Goal: Information Seeking & Learning: Learn about a topic

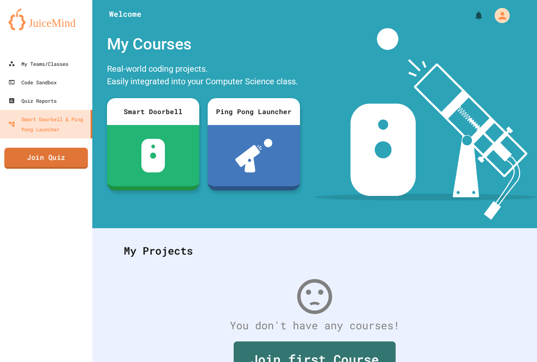
click at [42, 156] on link "Join Quiz" at bounding box center [45, 158] width 83 height 21
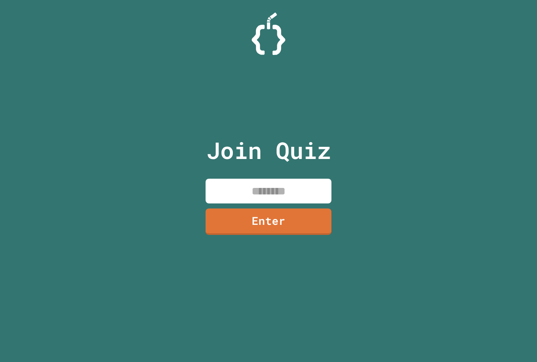
click at [260, 199] on input at bounding box center [268, 191] width 126 height 25
click at [261, 213] on link "Enter" at bounding box center [268, 221] width 127 height 27
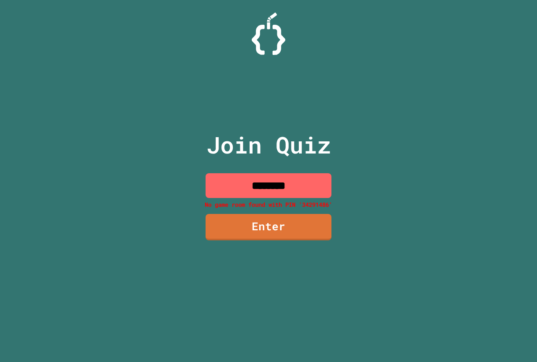
click at [262, 182] on input "********" at bounding box center [268, 185] width 126 height 25
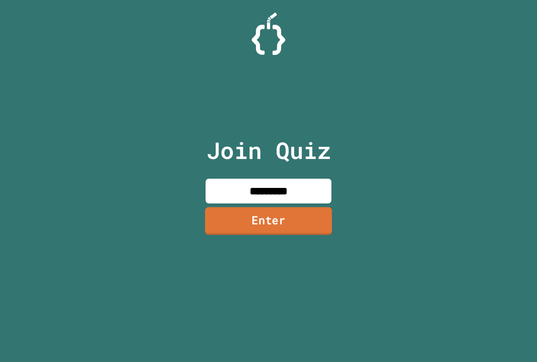
click at [322, 214] on link "Enter" at bounding box center [268, 221] width 127 height 28
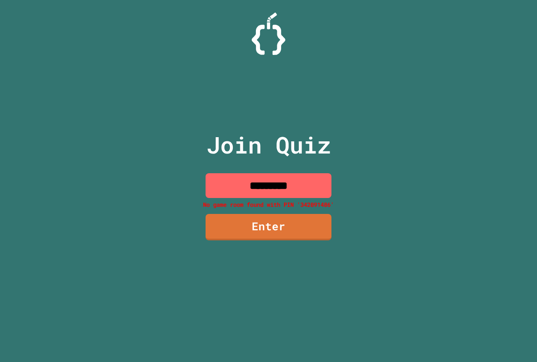
click at [279, 184] on input "*********" at bounding box center [268, 185] width 126 height 25
click at [272, 186] on input "*********" at bounding box center [268, 185] width 126 height 25
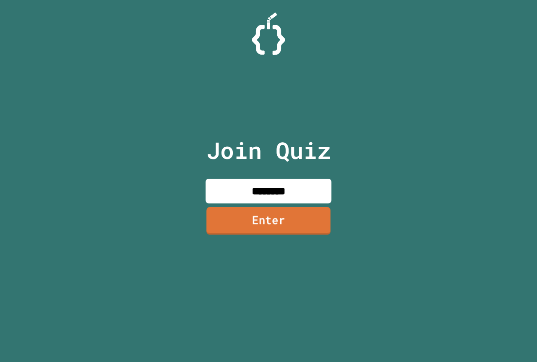
type input "********"
click at [279, 217] on link "Enter" at bounding box center [269, 221] width 122 height 28
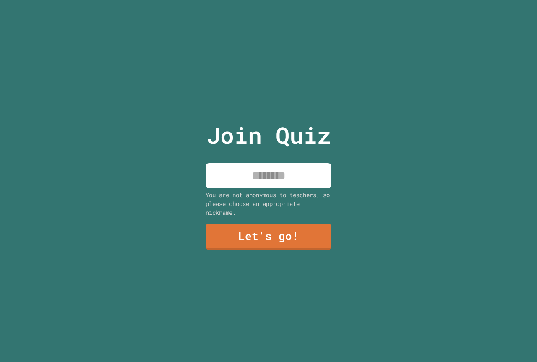
click at [256, 174] on input at bounding box center [268, 175] width 126 height 25
type input "********"
click at [267, 235] on link "Let's go!" at bounding box center [269, 236] width 128 height 28
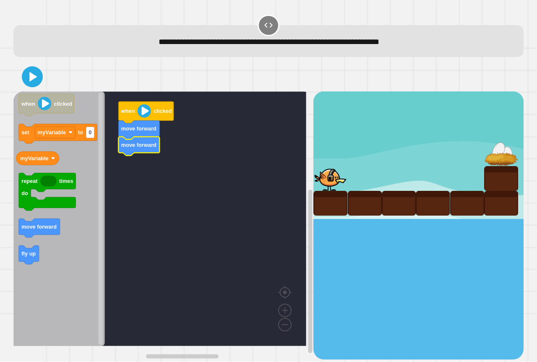
click at [128, 178] on div "repeat times do fly up set myVariable to 0 when clicked move forward move forwa…" at bounding box center [163, 224] width 300 height 267
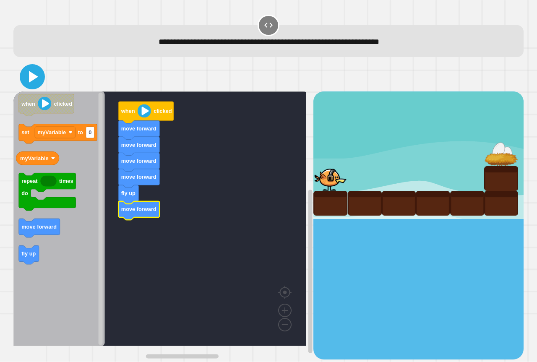
click at [36, 74] on icon at bounding box center [32, 77] width 20 height 20
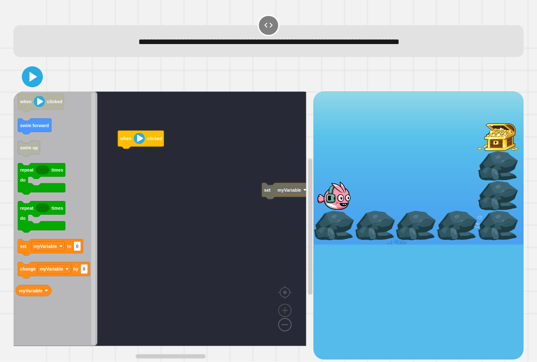
click at [282, 328] on image "Blockly Workspace" at bounding box center [271, 305] width 40 height 52
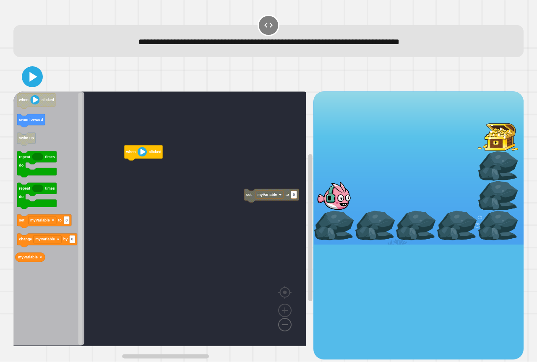
click at [282, 328] on image "Blockly Workspace" at bounding box center [271, 305] width 40 height 52
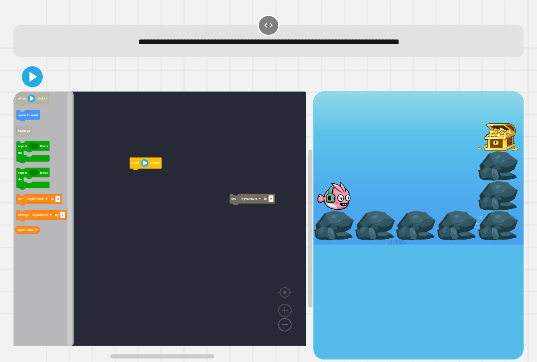
click at [282, 328] on image "Blockly Workspace" at bounding box center [271, 305] width 40 height 52
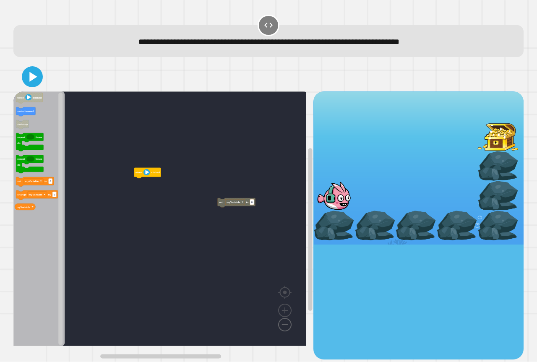
click at [281, 327] on image "Blockly Workspace" at bounding box center [271, 305] width 40 height 52
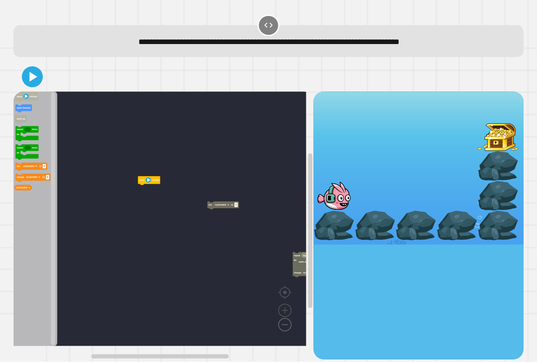
click at [281, 327] on image "Blockly Workspace" at bounding box center [271, 305] width 40 height 52
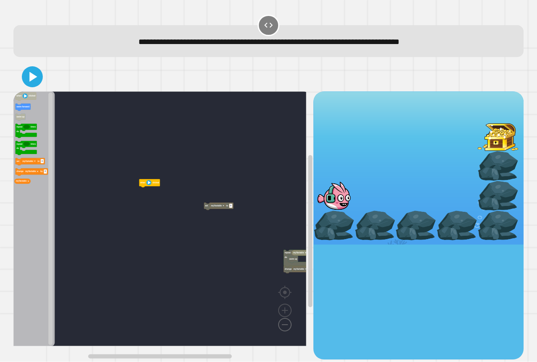
click at [281, 327] on image "Blockly Workspace" at bounding box center [271, 305] width 40 height 52
click at [286, 309] on image "Blockly Workspace" at bounding box center [285, 291] width 40 height 52
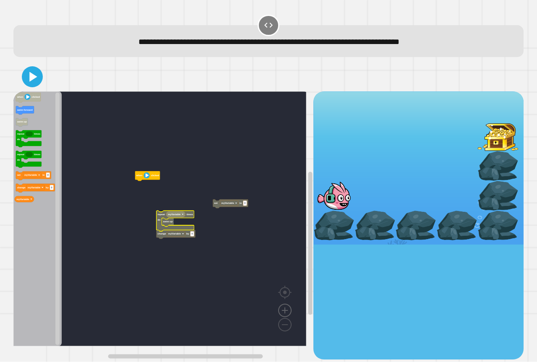
click at [286, 310] on image "Blockly Workspace" at bounding box center [285, 291] width 40 height 52
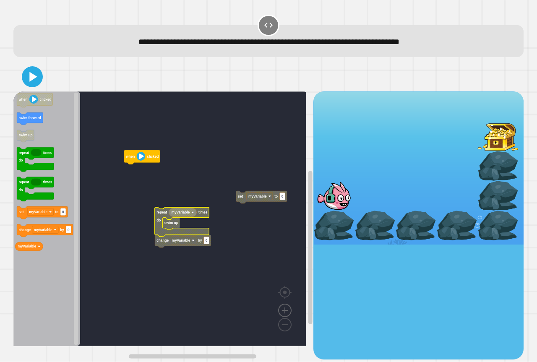
click at [286, 311] on image "Blockly Workspace" at bounding box center [285, 291] width 40 height 52
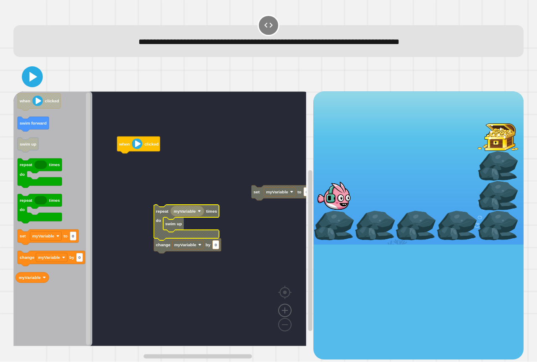
click at [286, 311] on image "Blockly Workspace" at bounding box center [285, 291] width 40 height 52
click at [235, 197] on rect "Blockly Workspace" at bounding box center [159, 218] width 293 height 255
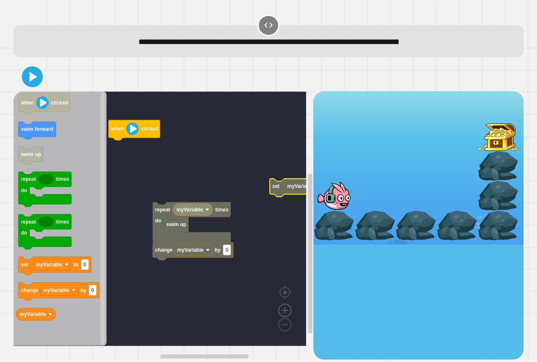
click at [282, 312] on image "Blockly Workspace" at bounding box center [285, 291] width 40 height 52
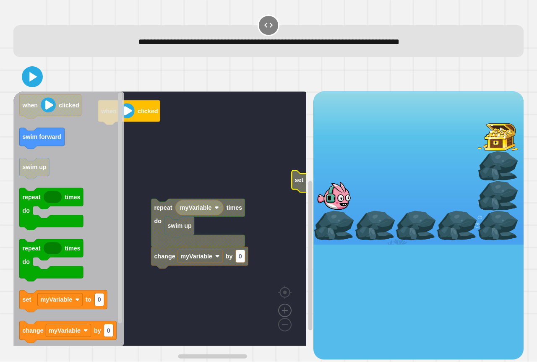
click at [283, 313] on image "Blockly Workspace" at bounding box center [285, 291] width 40 height 52
click at [285, 314] on image "Blockly Workspace" at bounding box center [285, 291] width 40 height 52
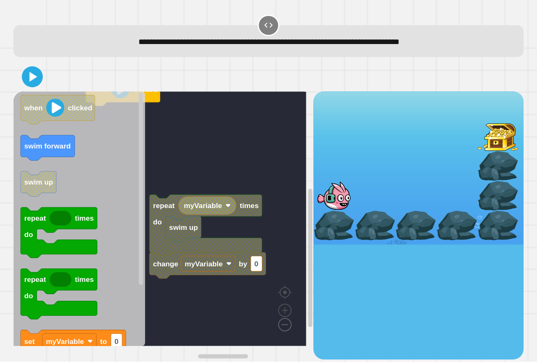
click at [280, 327] on image "Blockly Workspace" at bounding box center [271, 305] width 40 height 52
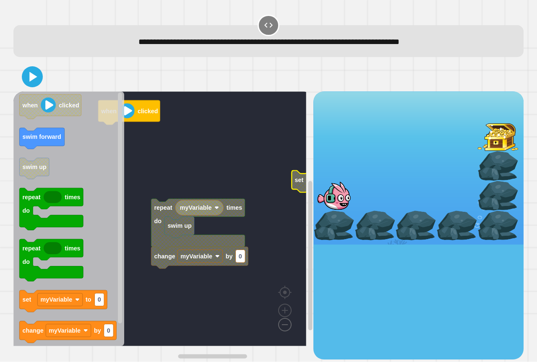
click at [280, 327] on image "Blockly Workspace" at bounding box center [271, 305] width 40 height 52
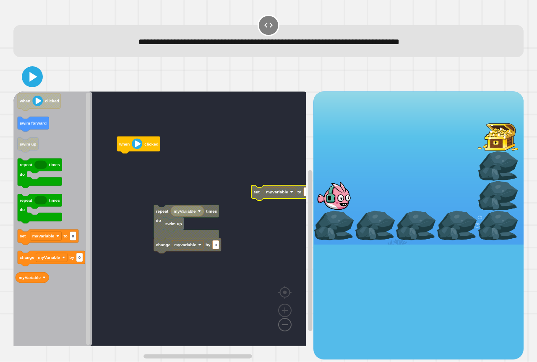
click at [281, 327] on image "Blockly Workspace" at bounding box center [271, 305] width 40 height 52
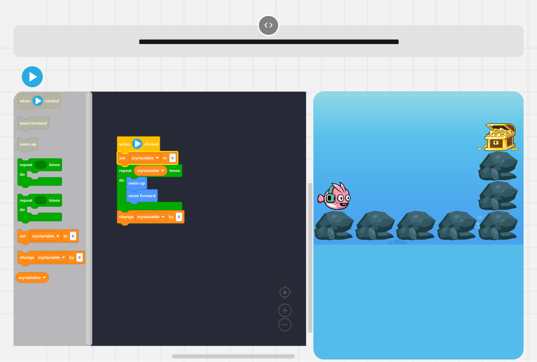
click at [176, 159] on icon "Blockly Workspace" at bounding box center [147, 158] width 61 height 15
click at [172, 160] on text "0" at bounding box center [172, 158] width 3 height 5
type input "*"
click at [178, 219] on text "0" at bounding box center [179, 217] width 3 height 5
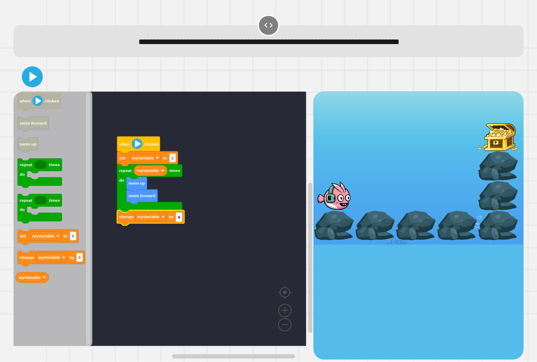
type input "*"
click at [250, 217] on rect "Blockly Workspace" at bounding box center [159, 218] width 293 height 255
click at [142, 232] on icon "Blockly Workspace" at bounding box center [140, 230] width 13 height 8
click at [141, 232] on icon "Blockly Workspace" at bounding box center [140, 230] width 13 height 8
click at [39, 286] on icon "Blockly Workspace" at bounding box center [52, 218] width 79 height 255
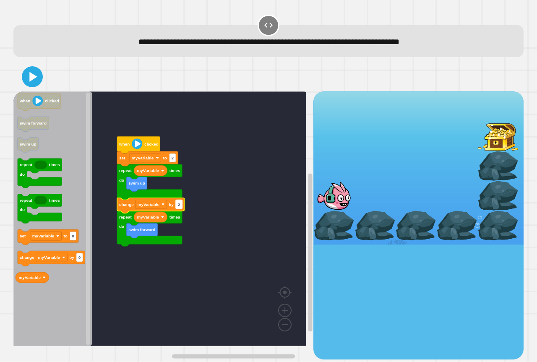
click at [180, 200] on rect "Blockly Workspace" at bounding box center [179, 204] width 7 height 9
type input "*"
drag, startPoint x: 22, startPoint y: 73, endPoint x: 28, endPoint y: 74, distance: 5.6
click at [25, 74] on div at bounding box center [268, 76] width 510 height 29
click at [30, 74] on icon at bounding box center [33, 77] width 9 height 12
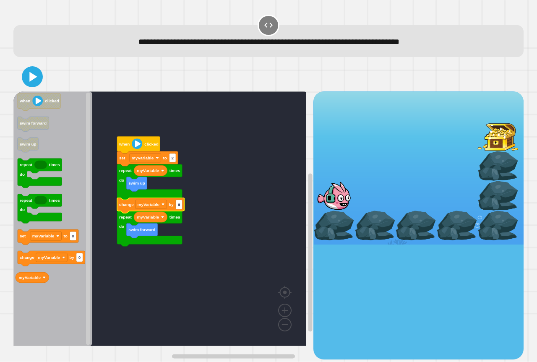
click at [181, 208] on input "*" at bounding box center [179, 204] width 7 height 9
type input "*"
click at [36, 71] on icon at bounding box center [32, 77] width 20 height 20
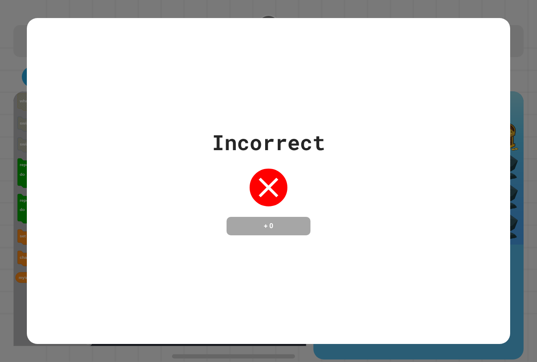
click at [160, 222] on div "**********" at bounding box center [268, 181] width 537 height 362
click at [160, 219] on div "Incorrect + 0" at bounding box center [268, 181] width 483 height 109
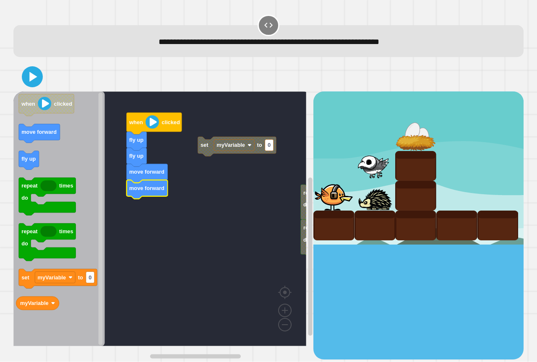
click at [29, 80] on icon at bounding box center [32, 76] width 17 height 17
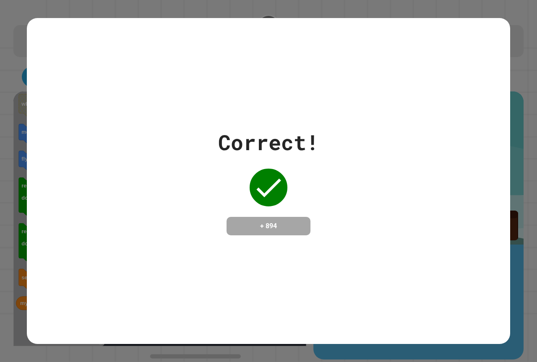
click at [391, 255] on div "Correct! + 894" at bounding box center [268, 181] width 483 height 326
click at [369, 247] on div "Correct! + 894" at bounding box center [268, 181] width 483 height 326
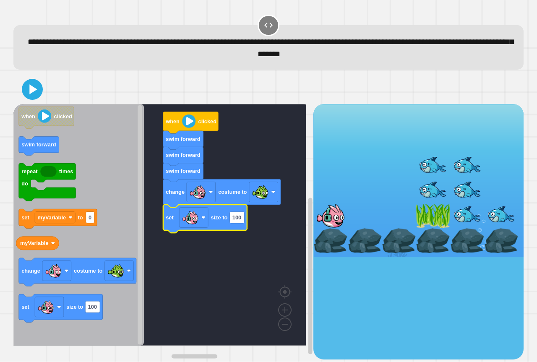
click at [228, 221] on icon "Blockly Workspace" at bounding box center [205, 219] width 84 height 28
click at [236, 220] on text "100" at bounding box center [236, 217] width 9 height 6
type input "**********"
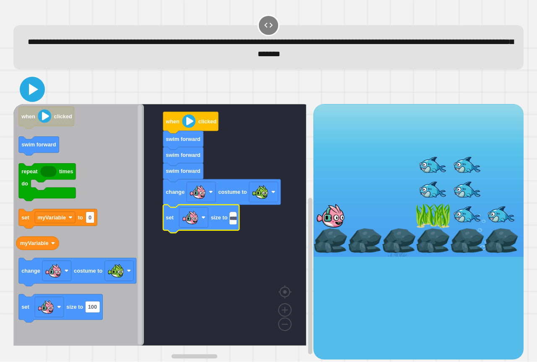
click at [39, 84] on icon at bounding box center [32, 89] width 20 height 20
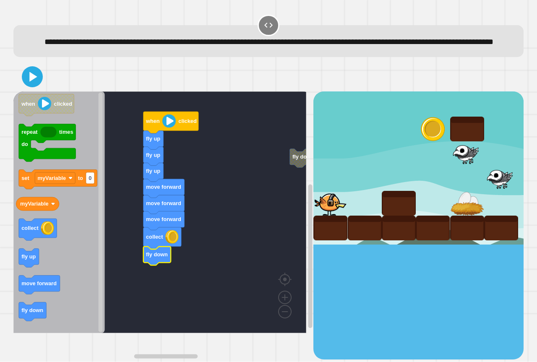
click at [36, 333] on icon "when clicked repeat times do set myVariable to 0 myVariable collect fly up move…" at bounding box center [58, 212] width 91 height 242
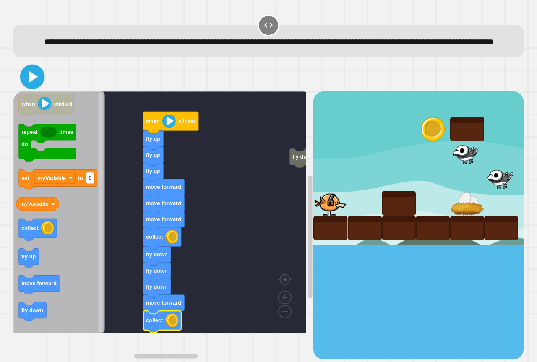
click at [39, 87] on icon at bounding box center [33, 77] width 20 height 20
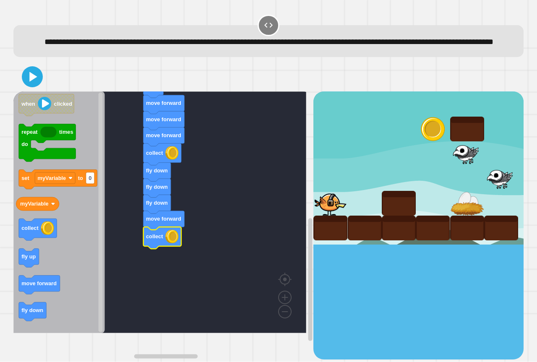
click at [202, 262] on rect "Blockly Workspace" at bounding box center [159, 212] width 293 height 242
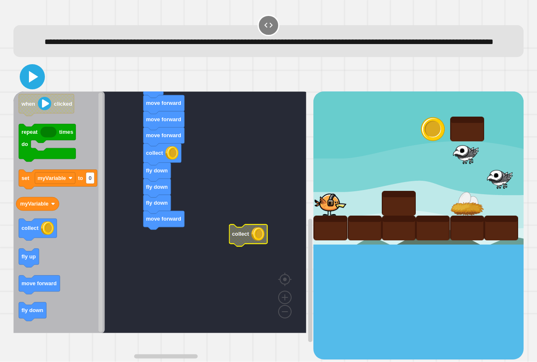
click at [35, 87] on icon at bounding box center [32, 77] width 20 height 20
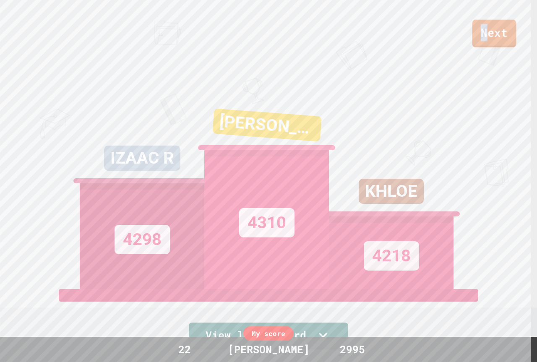
click at [487, 30] on link "Next" at bounding box center [494, 34] width 44 height 28
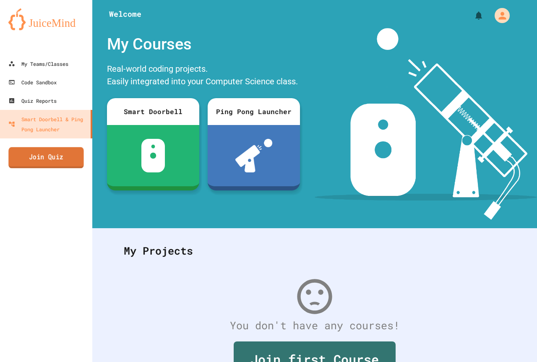
click at [61, 156] on link "Join Quiz" at bounding box center [45, 157] width 75 height 21
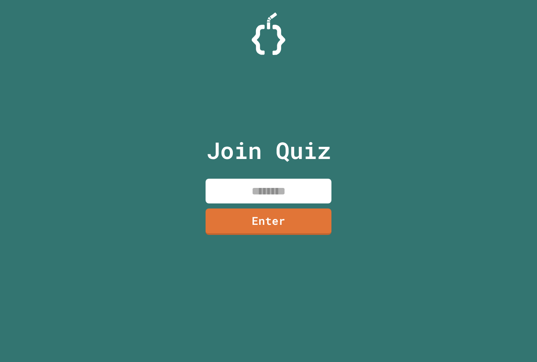
drag, startPoint x: 235, startPoint y: 190, endPoint x: 254, endPoint y: 178, distance: 22.7
click at [253, 178] on div "Join Quiz Enter" at bounding box center [268, 181] width 141 height 320
type input "********"
click at [288, 213] on link "Enter" at bounding box center [268, 221] width 124 height 28
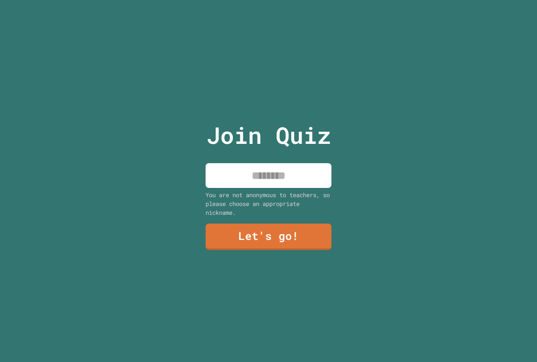
click at [314, 170] on input at bounding box center [268, 175] width 126 height 25
type input "***"
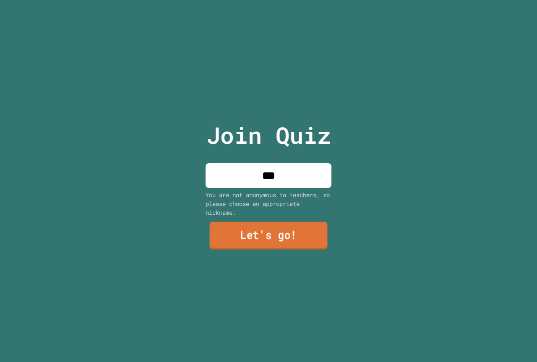
click at [306, 236] on link "Let's go!" at bounding box center [269, 236] width 118 height 28
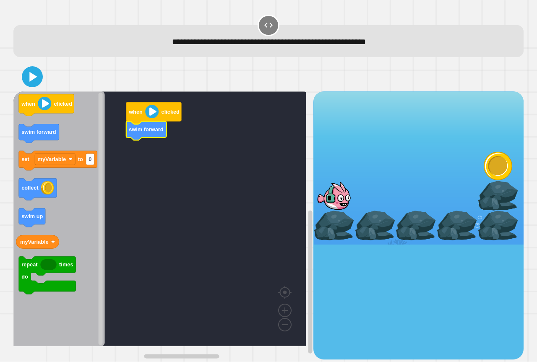
click at [332, 209] on div "set myVariable to 4 swim up when clicked swim forward when clicked swim forward…" at bounding box center [268, 224] width 510 height 267
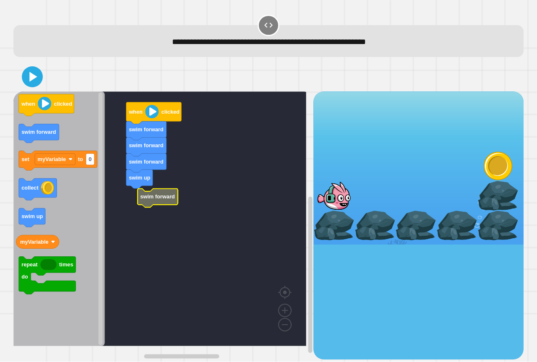
click at [158, 206] on rect "Blockly Workspace" at bounding box center [159, 218] width 293 height 255
click at [143, 200] on g "set myVariable to 4 swim up when clicked swim forward swim forward swim forward…" at bounding box center [229, 218] width 433 height 255
click at [37, 84] on icon at bounding box center [32, 77] width 18 height 18
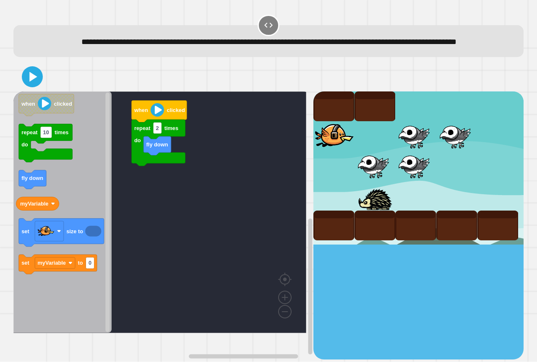
click at [278, 175] on rect "Blockly Workspace" at bounding box center [159, 212] width 293 height 242
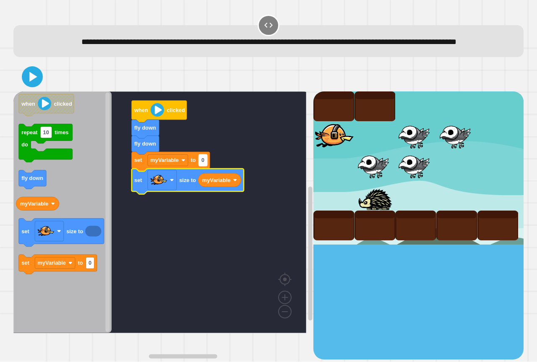
click at [204, 164] on text "0" at bounding box center [202, 160] width 3 height 6
type input "*"
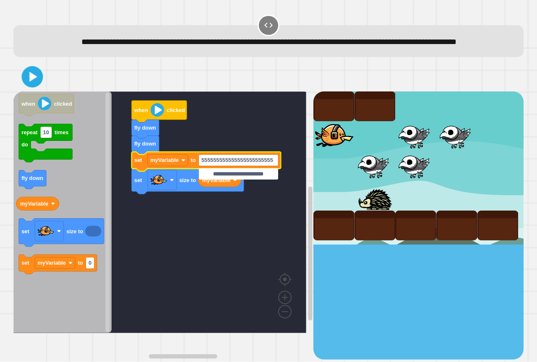
drag, startPoint x: 17, startPoint y: 84, endPoint x: 26, endPoint y: 84, distance: 8.8
click at [26, 84] on div at bounding box center [268, 76] width 510 height 29
click at [27, 84] on icon at bounding box center [32, 77] width 20 height 20
click at [272, 173] on input "**********" at bounding box center [238, 173] width 79 height 11
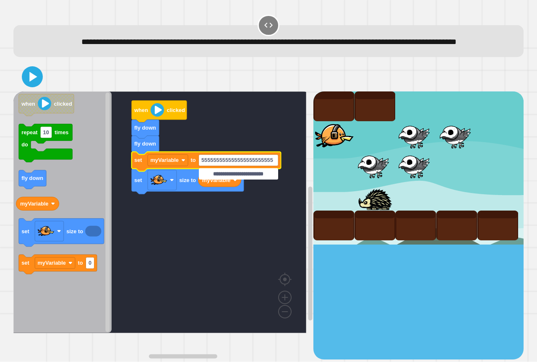
type input "*"
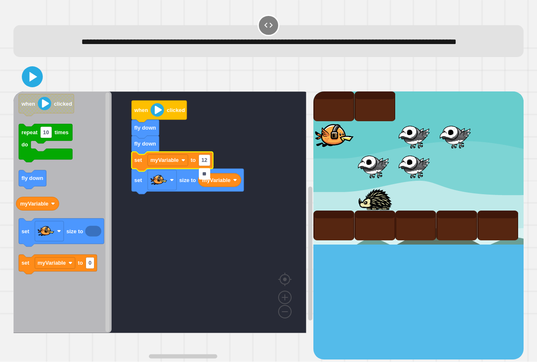
type input "*"
type input "****"
click at [34, 83] on icon at bounding box center [33, 77] width 9 height 12
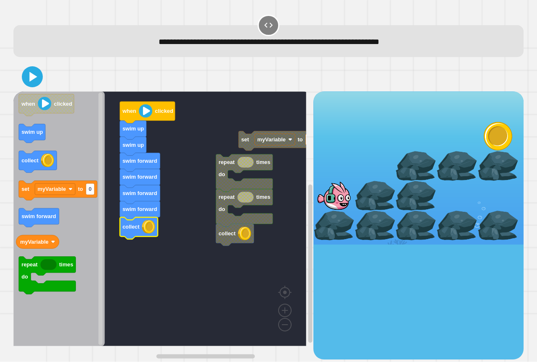
click at [37, 87] on div at bounding box center [268, 76] width 510 height 29
click at [37, 79] on icon at bounding box center [32, 77] width 20 height 20
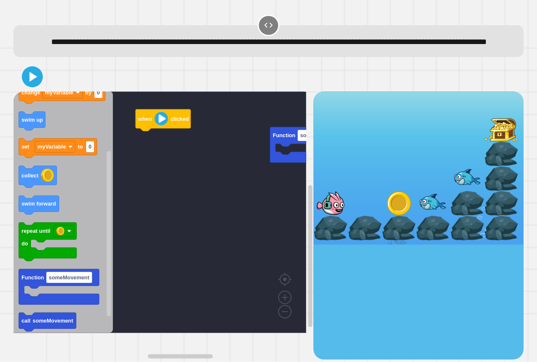
click at [134, 221] on div "when clicked Function someMovement call someMovement repeat times do change myV…" at bounding box center [163, 224] width 300 height 267
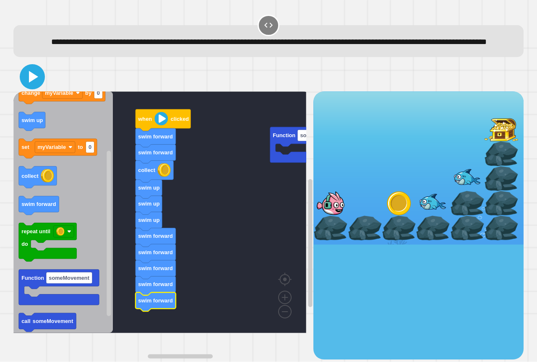
click at [40, 87] on icon at bounding box center [32, 77] width 20 height 20
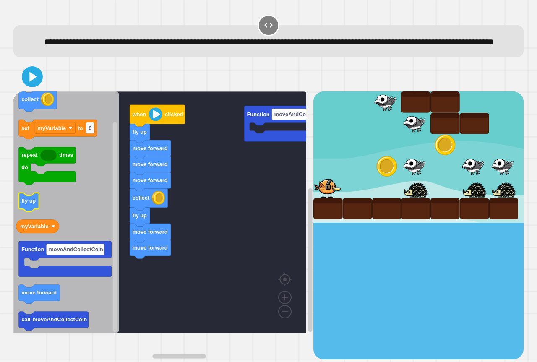
click at [25, 210] on icon "Blockly Workspace" at bounding box center [29, 202] width 20 height 19
click at [32, 86] on icon at bounding box center [32, 76] width 17 height 17
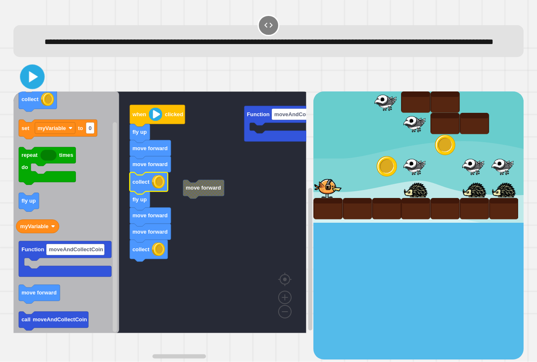
click at [38, 87] on icon at bounding box center [33, 77] width 20 height 20
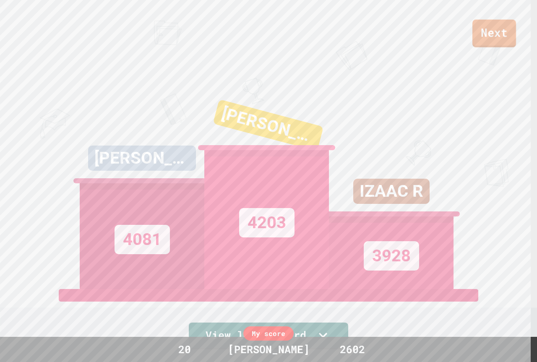
click at [489, 35] on link "Next" at bounding box center [494, 34] width 44 height 28
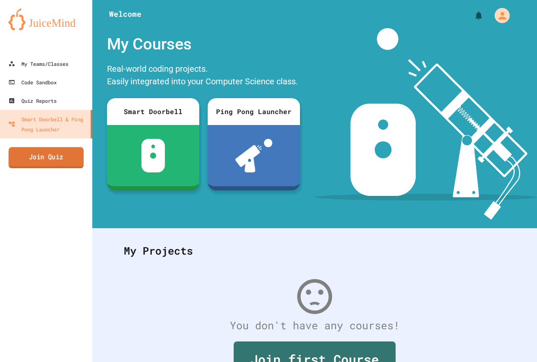
click at [73, 154] on link "Join Quiz" at bounding box center [45, 157] width 75 height 21
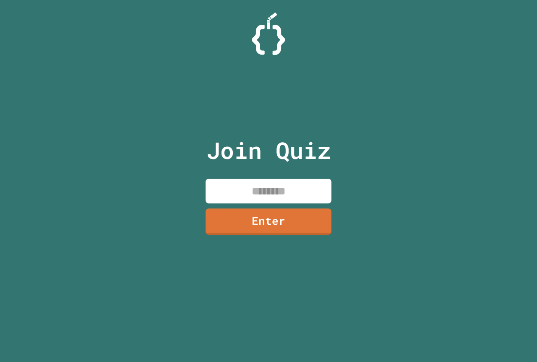
click at [229, 189] on input at bounding box center [268, 191] width 126 height 25
paste input "********"
type input "********"
click at [251, 218] on link "Enter" at bounding box center [268, 221] width 124 height 28
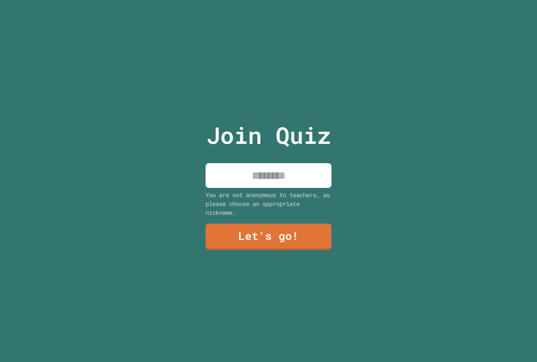
click at [251, 179] on input at bounding box center [268, 175] width 126 height 25
type input "***"
click at [280, 219] on div "Join Quiz *** You are not anonymous to teachers, so please choose an appropriat…" at bounding box center [268, 181] width 141 height 362
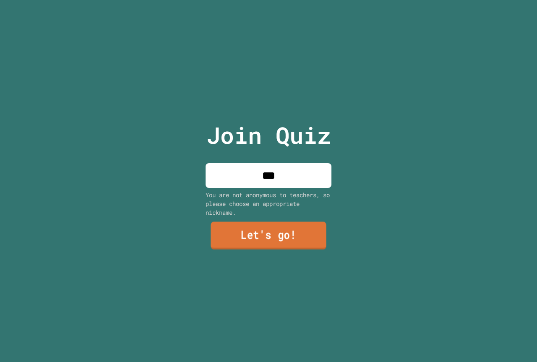
click at [283, 224] on link "Let's go!" at bounding box center [268, 236] width 116 height 28
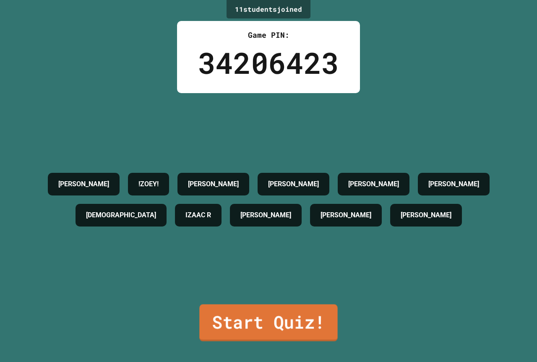
click at [243, 304] on link "Start Quiz!" at bounding box center [268, 322] width 138 height 37
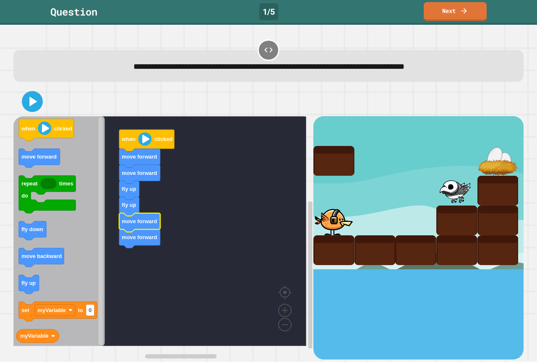
click at [42, 109] on div at bounding box center [268, 101] width 510 height 29
click at [39, 105] on icon at bounding box center [32, 101] width 17 height 17
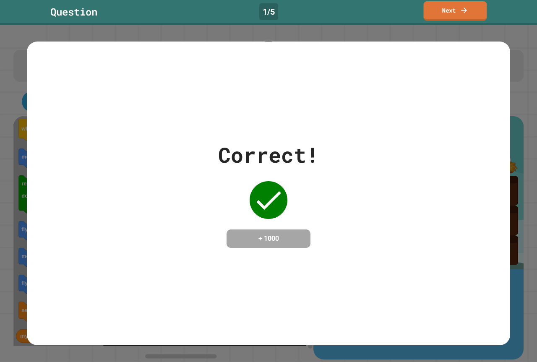
click at [444, 24] on div "Question 1 / 5 Next" at bounding box center [268, 12] width 537 height 25
click at [444, 14] on link "Next" at bounding box center [455, 10] width 58 height 20
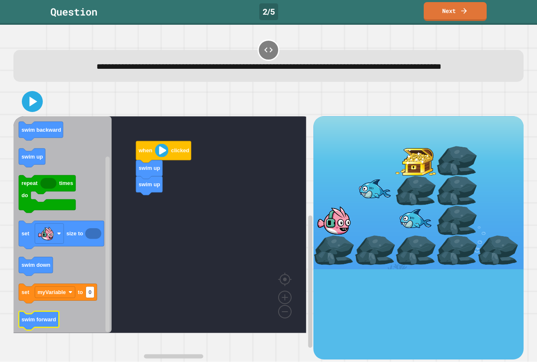
click at [40, 333] on icon "when clicked myVariable swim backward swim up repeat times do set size to swim …" at bounding box center [62, 224] width 98 height 217
drag, startPoint x: 35, startPoint y: 104, endPoint x: 42, endPoint y: 109, distance: 8.9
click at [36, 104] on div at bounding box center [268, 101] width 510 height 29
click at [45, 111] on div at bounding box center [268, 101] width 510 height 29
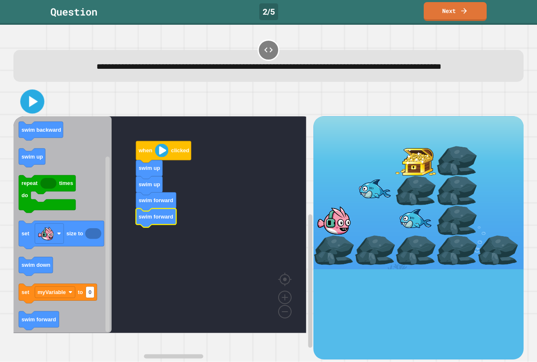
drag, startPoint x: 34, startPoint y: 115, endPoint x: 41, endPoint y: 107, distance: 10.1
click at [40, 108] on icon at bounding box center [32, 101] width 19 height 19
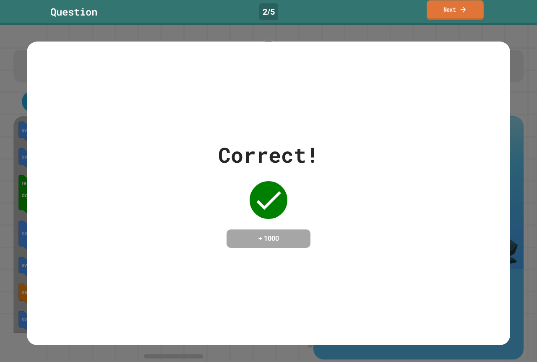
drag, startPoint x: 456, startPoint y: 15, endPoint x: 408, endPoint y: 10, distance: 48.1
click at [455, 14] on link "Next" at bounding box center [454, 10] width 57 height 20
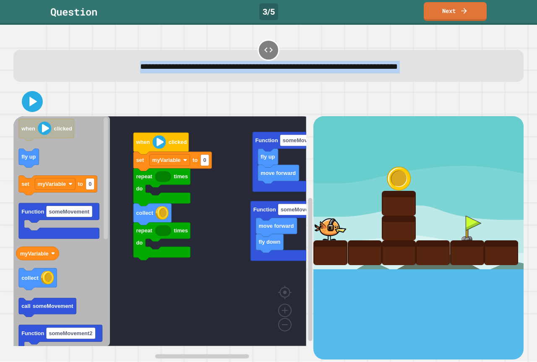
drag, startPoint x: 192, startPoint y: 73, endPoint x: 529, endPoint y: 88, distance: 336.6
click at [536, 85] on div "**********" at bounding box center [268, 193] width 537 height 337
click at [452, 104] on div at bounding box center [268, 101] width 510 height 29
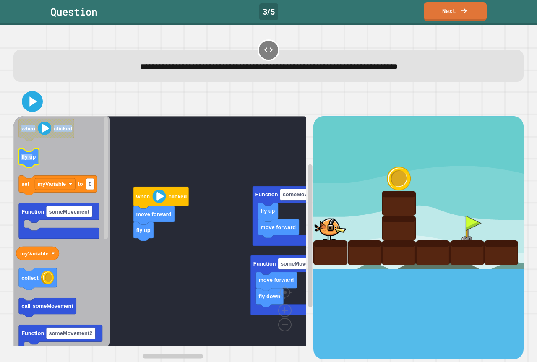
click at [45, 159] on icon "Blockly Workspace" at bounding box center [61, 231] width 96 height 230
click at [202, 242] on rect "Blockly Workspace" at bounding box center [159, 231] width 293 height 230
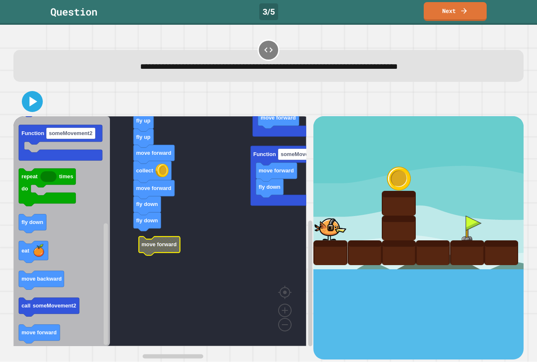
click at [146, 240] on g "Function someMovement move forward fly up fly down move forward Function someMo…" at bounding box center [282, 211] width 538 height 269
click at [36, 106] on icon at bounding box center [32, 101] width 20 height 20
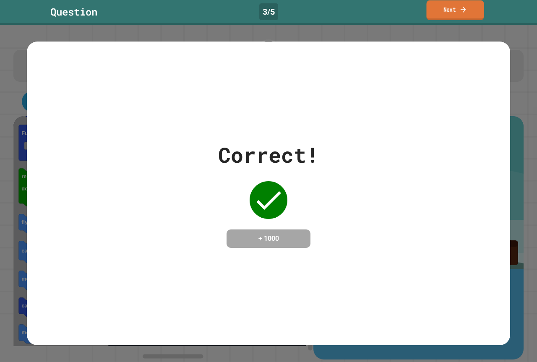
click at [426, 15] on link "Next" at bounding box center [454, 10] width 57 height 20
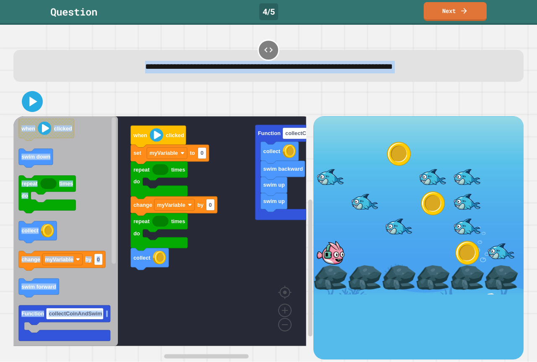
drag, startPoint x: 267, startPoint y: 166, endPoint x: 250, endPoint y: 158, distance: 18.6
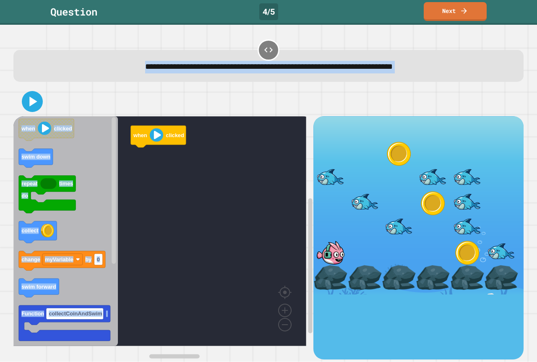
click at [264, 245] on rect "Blockly Workspace" at bounding box center [159, 231] width 293 height 230
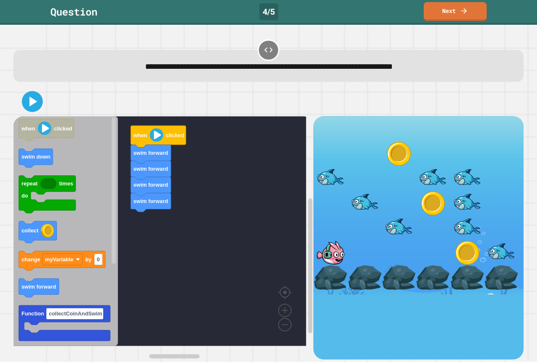
click at [84, 229] on icon "Blockly Workspace" at bounding box center [65, 231] width 104 height 230
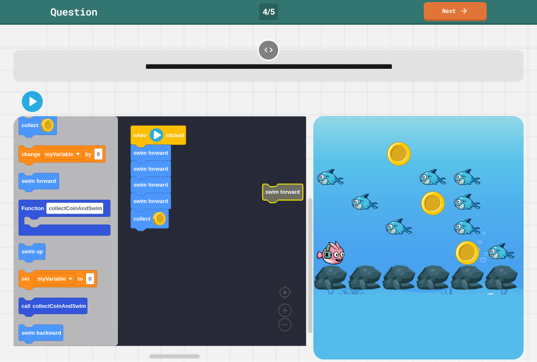
click at [134, 224] on div "collect repeat times do change myVariable by 0 repeat times do set myVariable t…" at bounding box center [163, 237] width 300 height 243
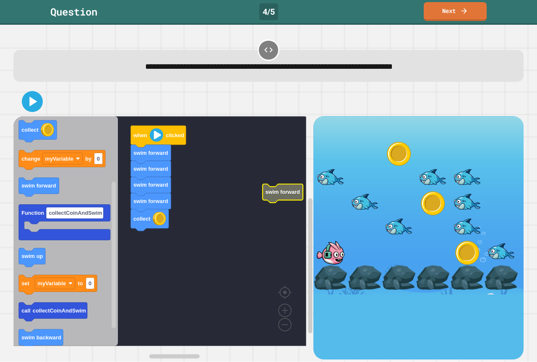
click at [145, 231] on rect "Blockly Workspace" at bounding box center [159, 231] width 293 height 230
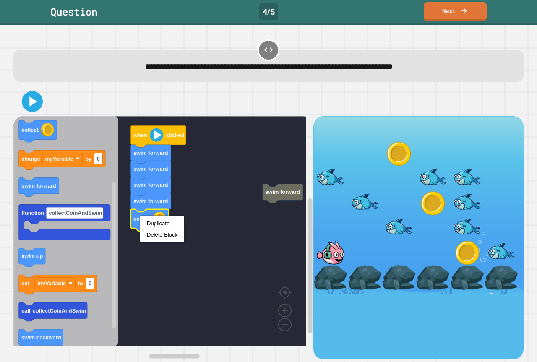
click at [219, 197] on rect "Blockly Workspace" at bounding box center [159, 231] width 293 height 230
click at [105, 229] on div "collect repeat times do change myVariable by 0 repeat times do set myVariable t…" at bounding box center [163, 237] width 300 height 243
click at [100, 99] on div at bounding box center [268, 101] width 510 height 29
drag, startPoint x: 77, startPoint y: 70, endPoint x: 0, endPoint y: 73, distance: 76.8
click at [0, 73] on div "**********" at bounding box center [268, 193] width 537 height 337
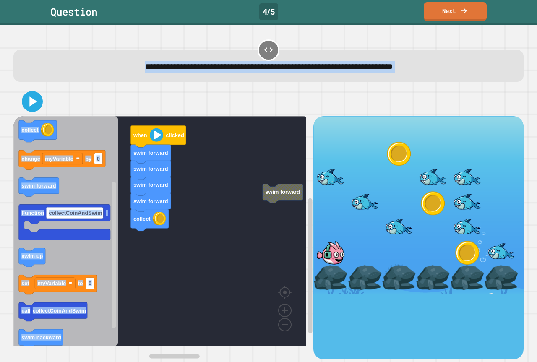
drag, startPoint x: 13, startPoint y: 76, endPoint x: 346, endPoint y: 226, distance: 365.6
click at [341, 232] on div "**********" at bounding box center [268, 199] width 515 height 326
click at [235, 246] on rect "Blockly Workspace" at bounding box center [159, 231] width 293 height 230
click at [145, 70] on span "**********" at bounding box center [268, 66] width 247 height 8
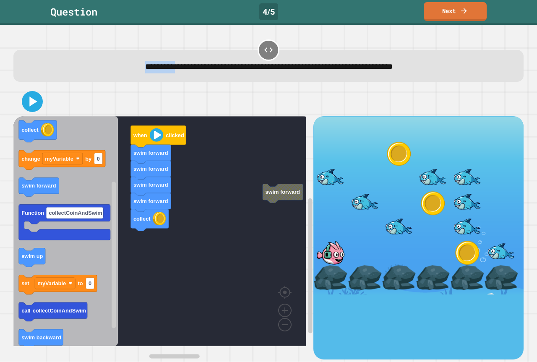
click at [145, 70] on span "**********" at bounding box center [268, 66] width 247 height 8
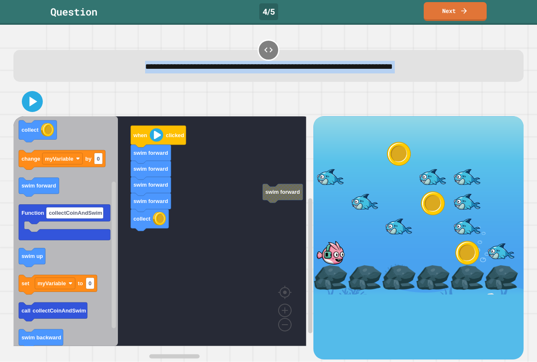
click at [145, 70] on span "**********" at bounding box center [268, 66] width 247 height 8
click at [62, 68] on div "**********" at bounding box center [269, 67] width 488 height 13
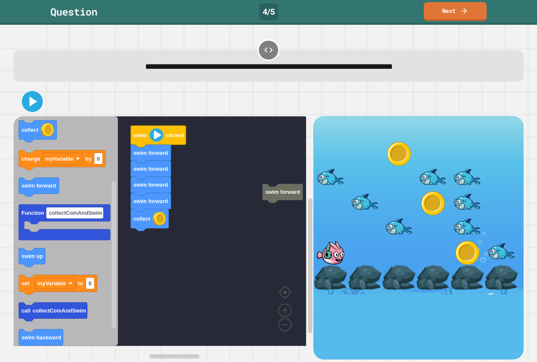
click at [82, 249] on icon "Blockly Workspace" at bounding box center [65, 231] width 104 height 230
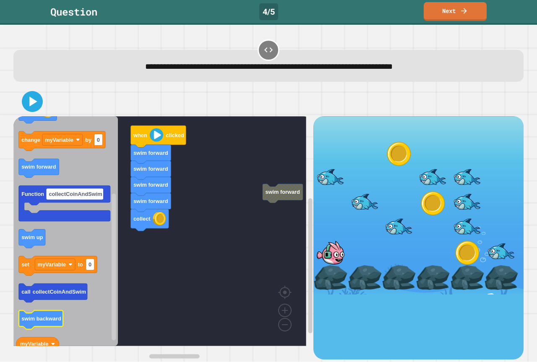
click at [138, 311] on div "collect repeat times do change myVariable by 0 repeat times do set myVariable t…" at bounding box center [163, 237] width 300 height 243
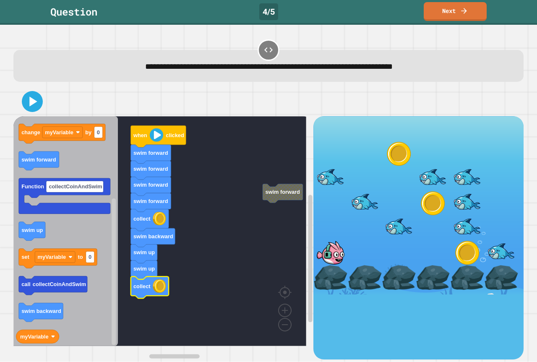
click at [55, 318] on icon "when clicked swim down repeat times do collect change myVariable by 0 swim forw…" at bounding box center [65, 231] width 104 height 230
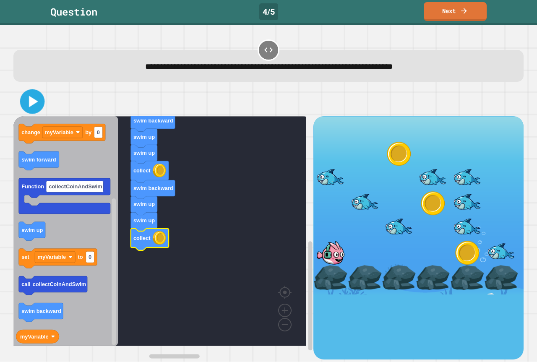
click at [33, 100] on icon at bounding box center [33, 101] width 9 height 11
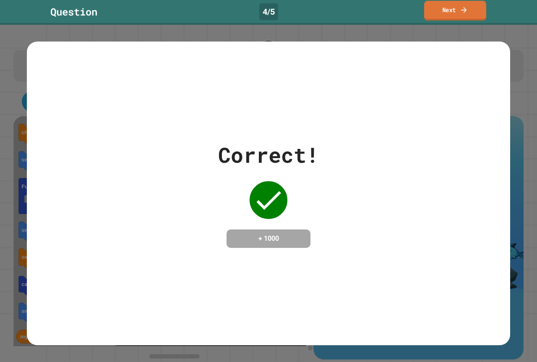
click at [437, 5] on link "Next" at bounding box center [455, 11] width 62 height 20
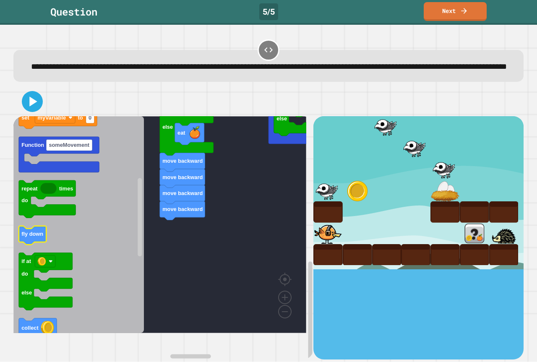
click at [36, 237] on text "fly down" at bounding box center [32, 234] width 22 height 6
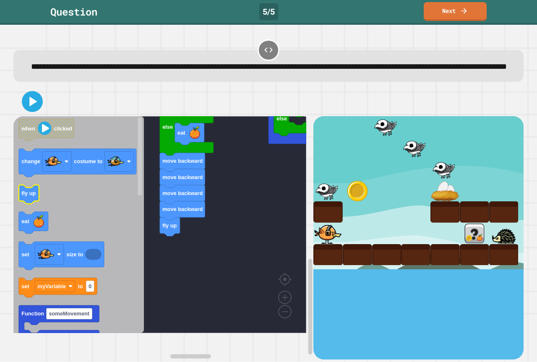
click at [71, 211] on icon "Blockly Workspace" at bounding box center [78, 224] width 130 height 217
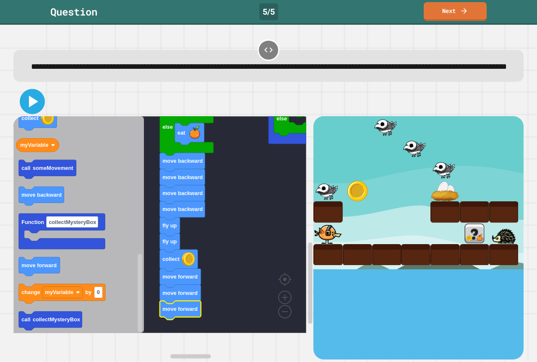
click at [31, 110] on icon at bounding box center [32, 101] width 20 height 20
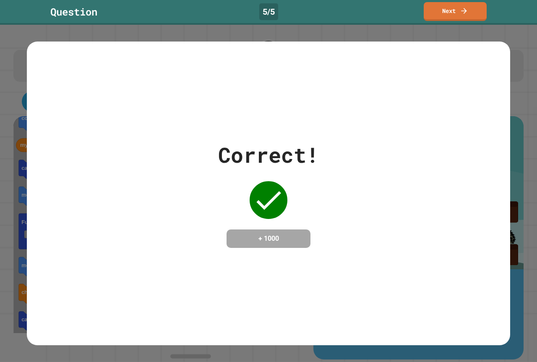
click at [419, 3] on div "Question 5 / 5 Next" at bounding box center [268, 11] width 537 height 19
click at [442, 6] on link "Next" at bounding box center [454, 11] width 63 height 19
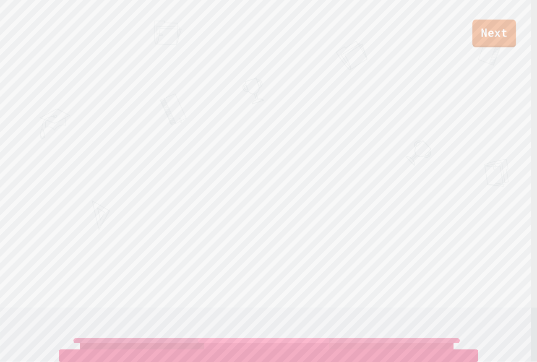
click at [493, 33] on link "Next" at bounding box center [494, 34] width 44 height 28
